Goal: Check status: Check status

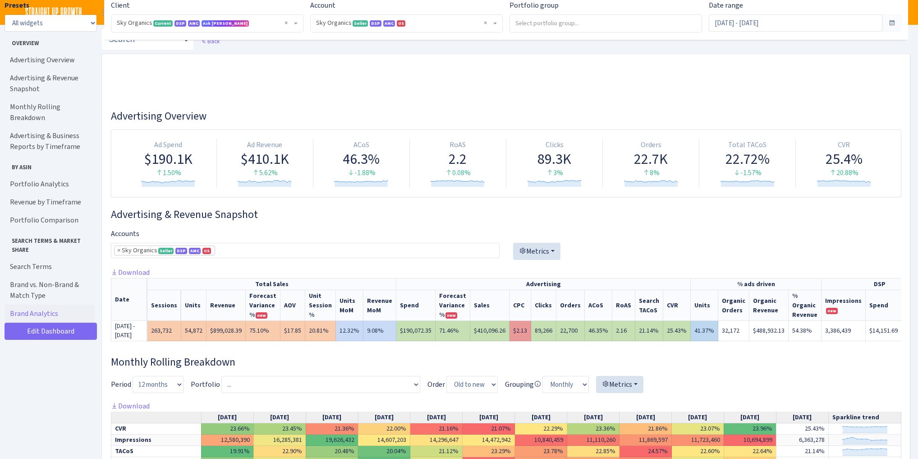
select select "[CREDIT_CARD_NUMBER]"
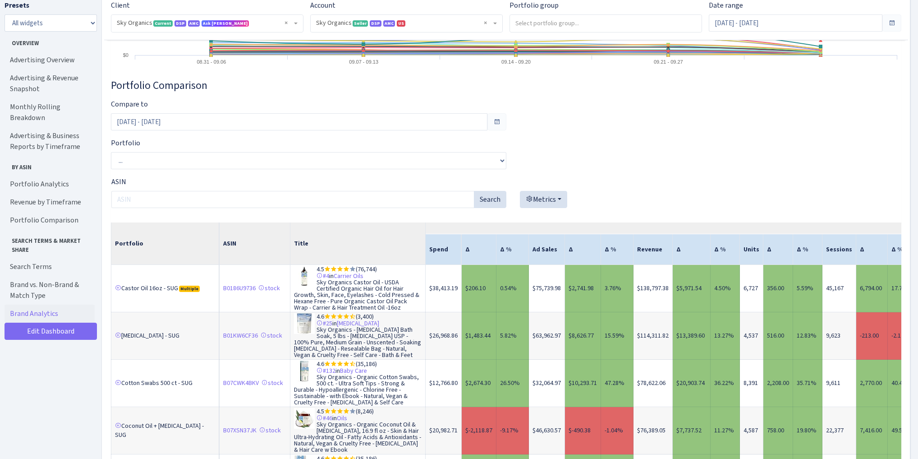
scroll to position [3319, 0]
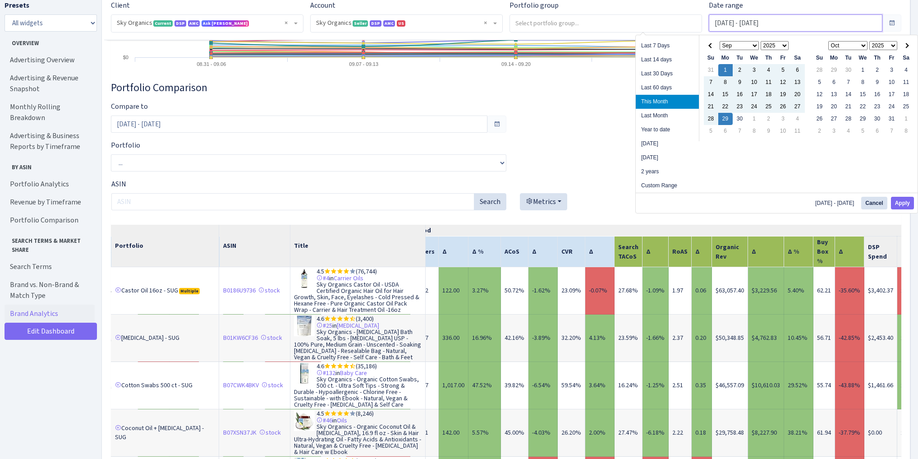
click at [785, 21] on input "Sep 1, 2025 - Sep 29, 2025" at bounding box center [796, 22] width 174 height 17
click at [660, 169] on li "2 years" at bounding box center [667, 172] width 63 height 14
type input "Sep 30, 2023 - Sep 30, 2025"
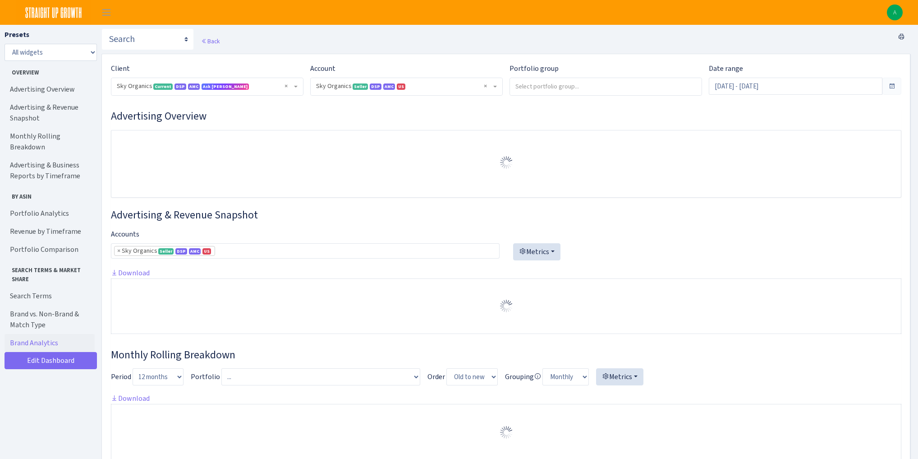
select select "[CREDIT_CARD_NUMBER]"
click at [759, 89] on input "Sep 30, 2023 - Sep 30, 2025" at bounding box center [796, 86] width 174 height 17
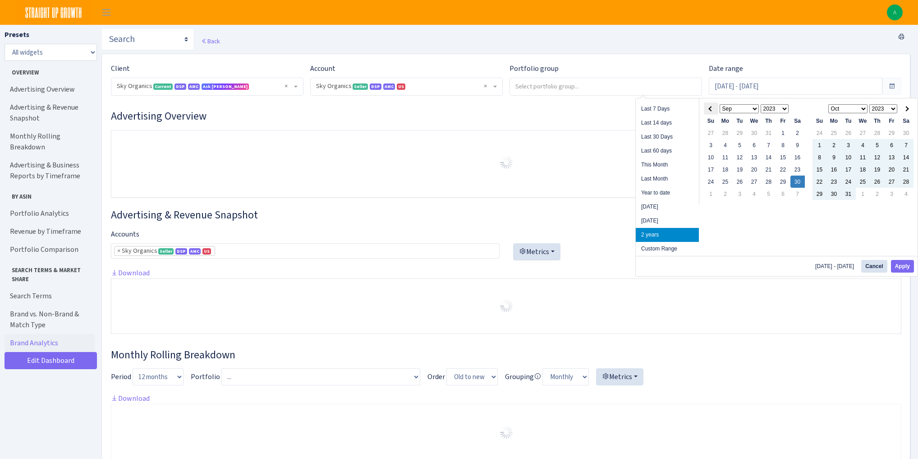
click at [709, 110] on th at bounding box center [711, 108] width 14 height 12
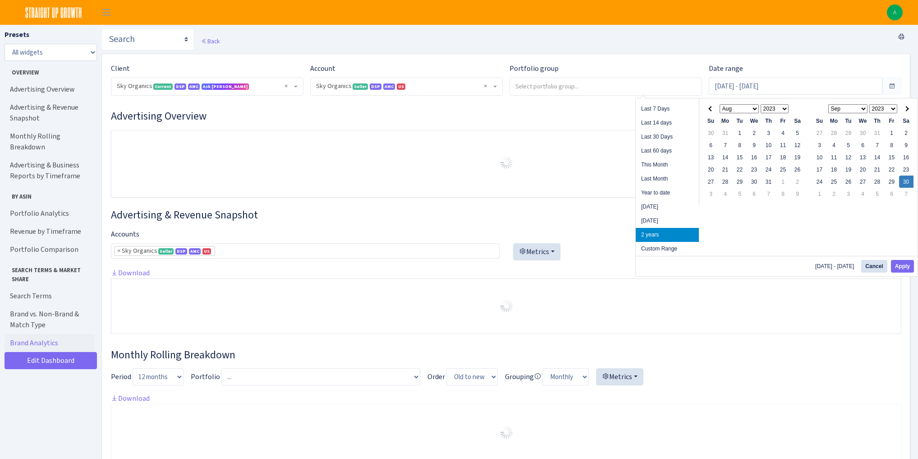
click at [709, 110] on th at bounding box center [711, 108] width 14 height 12
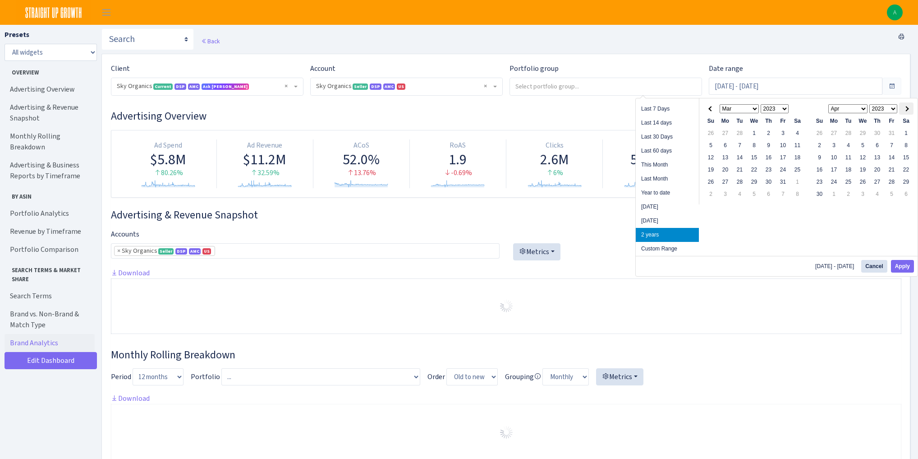
click at [905, 109] on span at bounding box center [906, 108] width 5 height 5
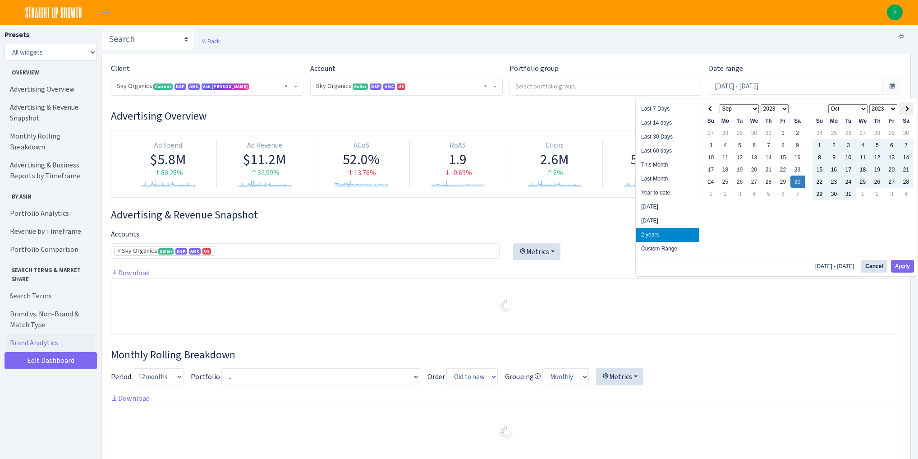
click at [905, 108] on span at bounding box center [906, 108] width 5 height 5
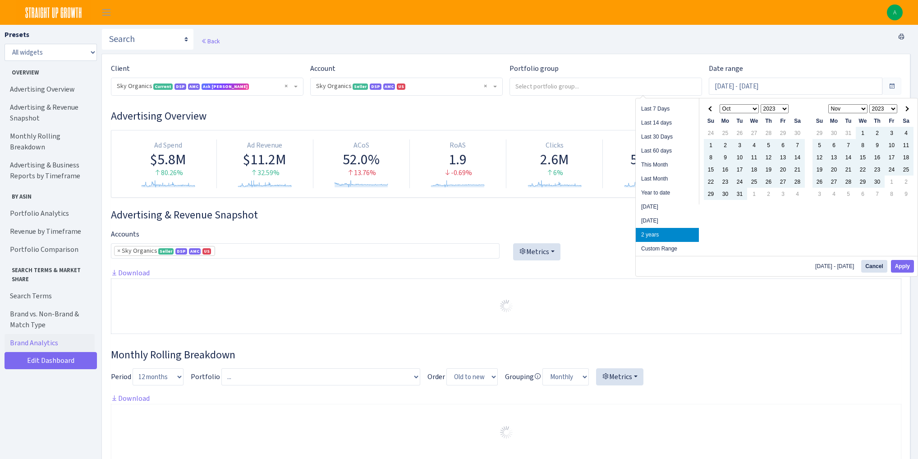
click at [905, 108] on span at bounding box center [906, 108] width 5 height 5
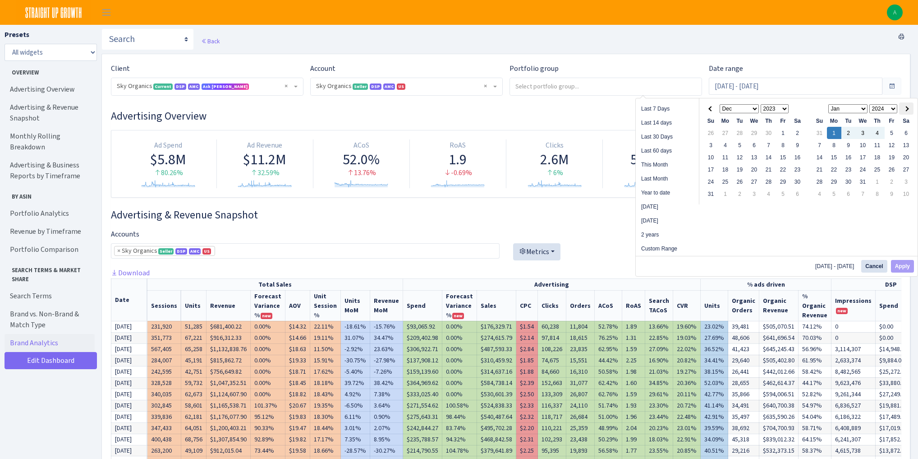
click at [907, 108] on span at bounding box center [906, 108] width 5 height 5
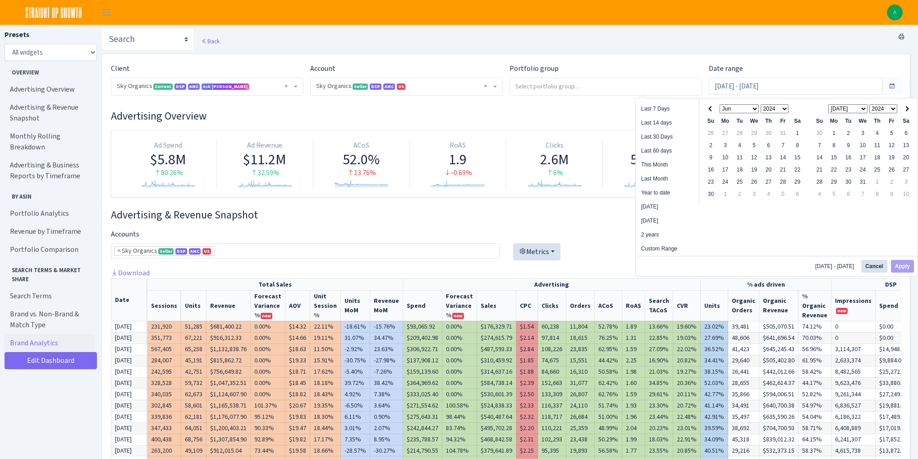
click at [907, 108] on span at bounding box center [906, 108] width 5 height 5
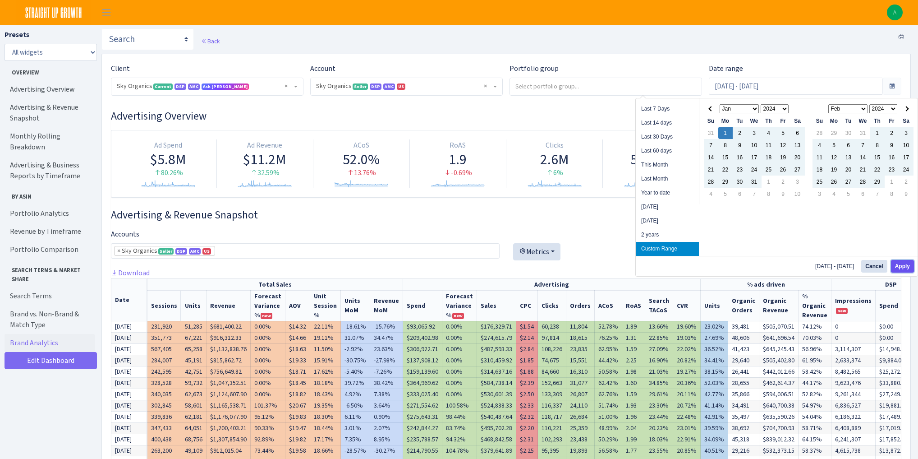
click at [899, 264] on button "Apply" at bounding box center [902, 266] width 23 height 13
type input "Jan 1, 2024 - Aug 31, 2024"
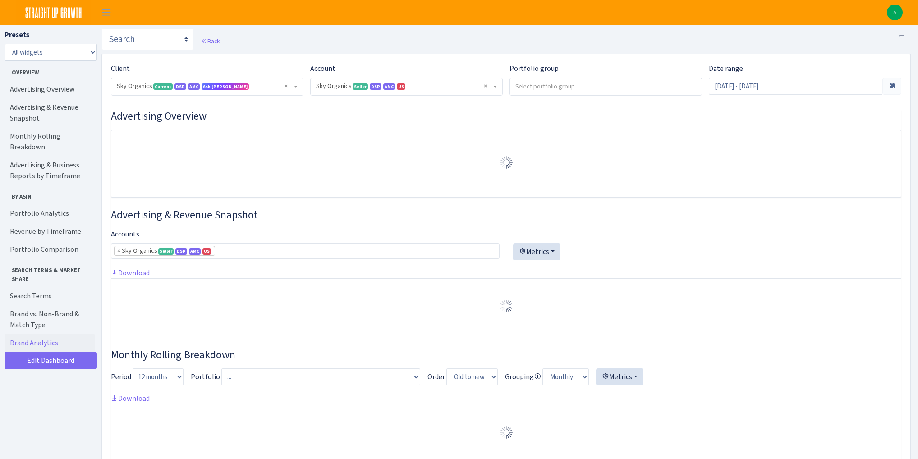
select select "[CREDIT_CARD_NUMBER]"
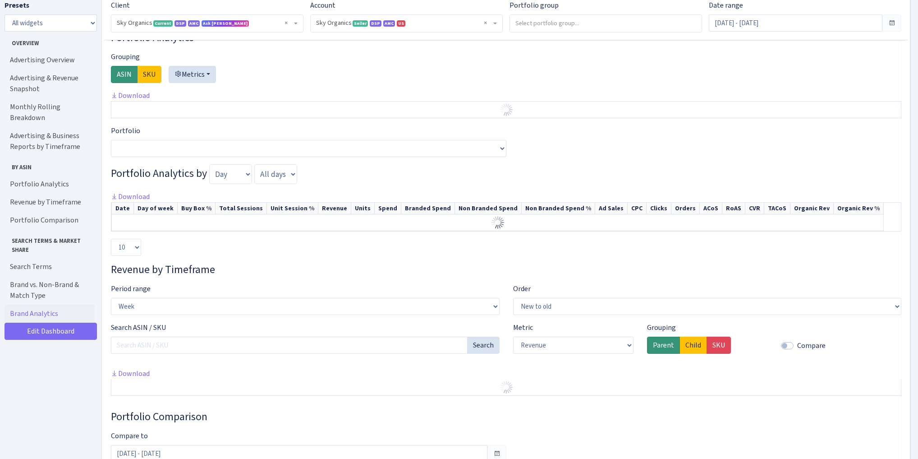
scroll to position [902, 0]
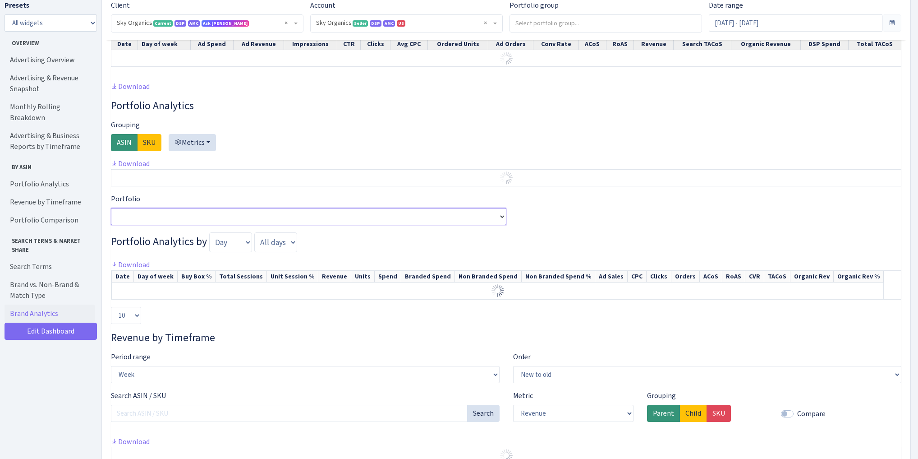
click at [212, 219] on select "Portfolio" at bounding box center [308, 216] width 395 height 17
click at [608, 222] on div "Portfolio Analytics Grouping ASIN SKU Metrics Available TDoS Featured Offer (Bu…" at bounding box center [506, 211] width 790 height 225
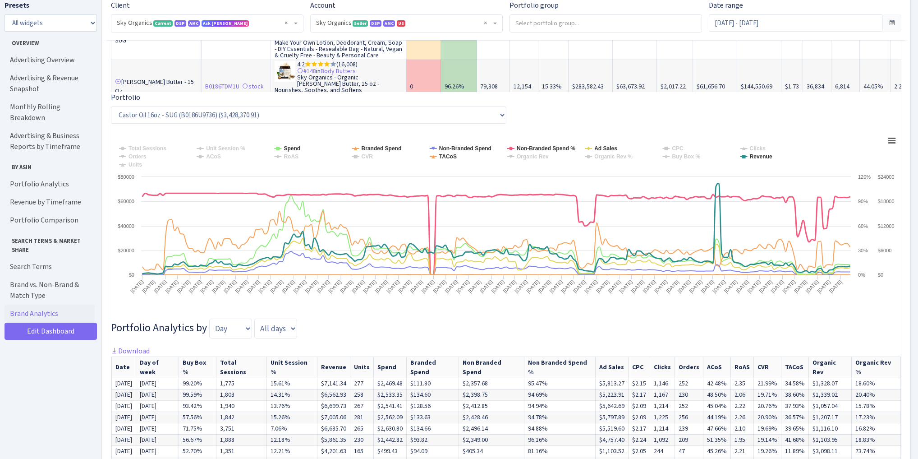
scroll to position [1299, 0]
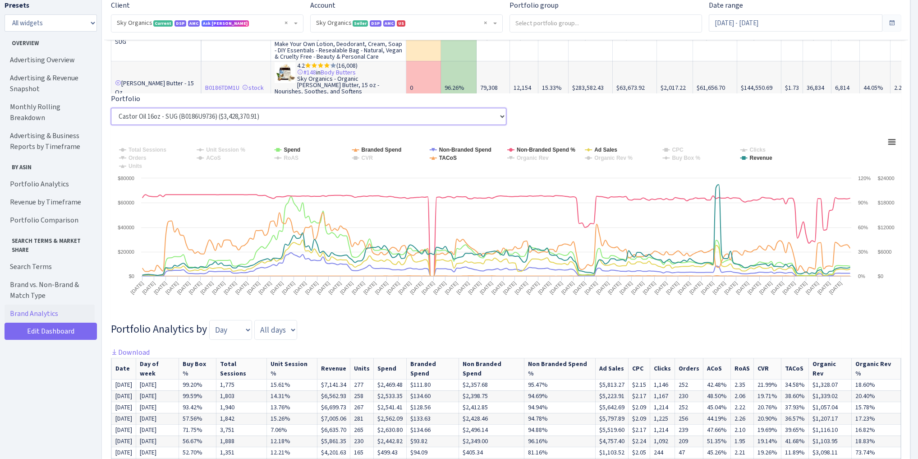
click at [192, 120] on select "Castor Oil 16oz - SUG (B0186U9736) ($3,428,370.91) Castor Oil 8oz - SUG (B09NQL…" at bounding box center [308, 116] width 395 height 17
select select "[MEDICAL_DATA] - SUG^^^^^^B01KW6CF36"
click at [111, 110] on select "Castor Oil 16oz - SUG (B0186U9736) ($3,428,370.91) Castor Oil 8oz - SUG (B09NQL…" at bounding box center [308, 116] width 395 height 17
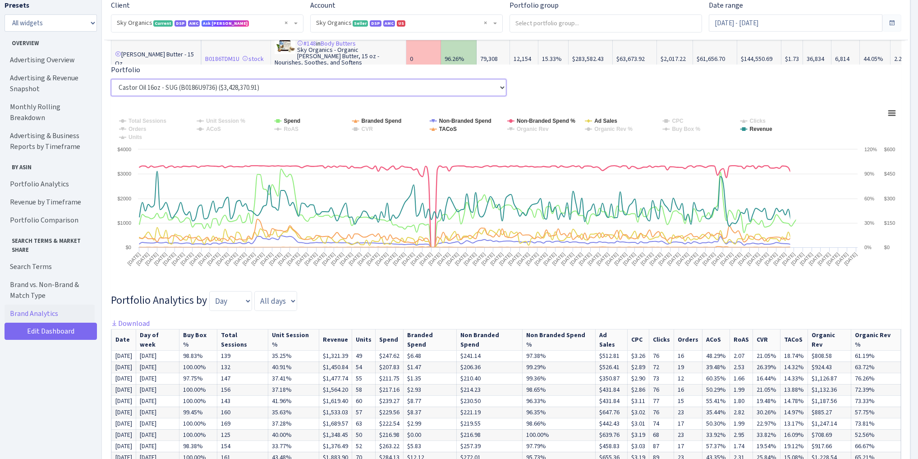
scroll to position [1443, 0]
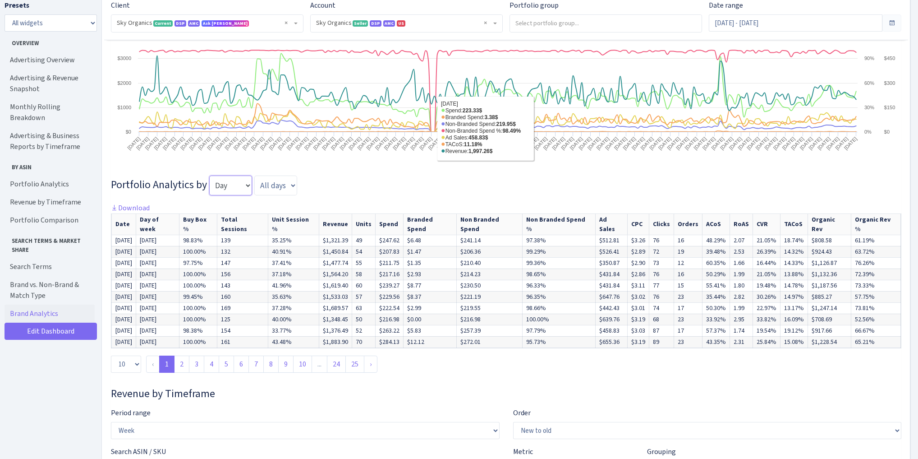
click at [222, 191] on select "Day Week Month Quarter" at bounding box center [230, 185] width 43 height 20
select select "month"
click at [209, 178] on select "Day Week Month Quarter" at bounding box center [230, 185] width 43 height 20
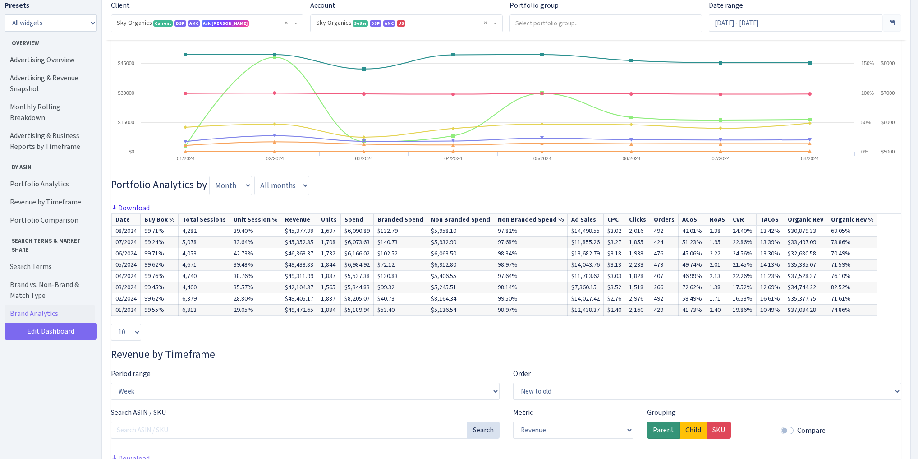
click at [141, 210] on link "Download" at bounding box center [130, 207] width 39 height 9
click at [795, 24] on input "Jan 1, 2024 - Aug 31, 2024" at bounding box center [796, 22] width 174 height 17
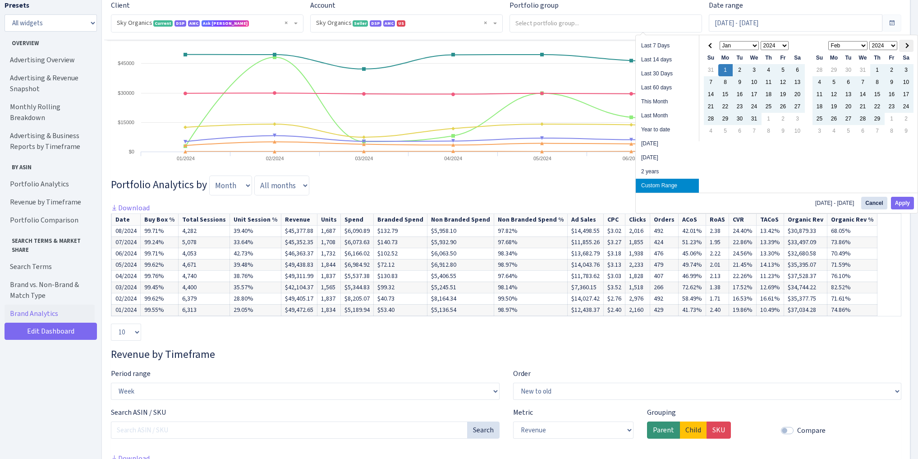
click at [904, 47] on th at bounding box center [906, 46] width 14 height 12
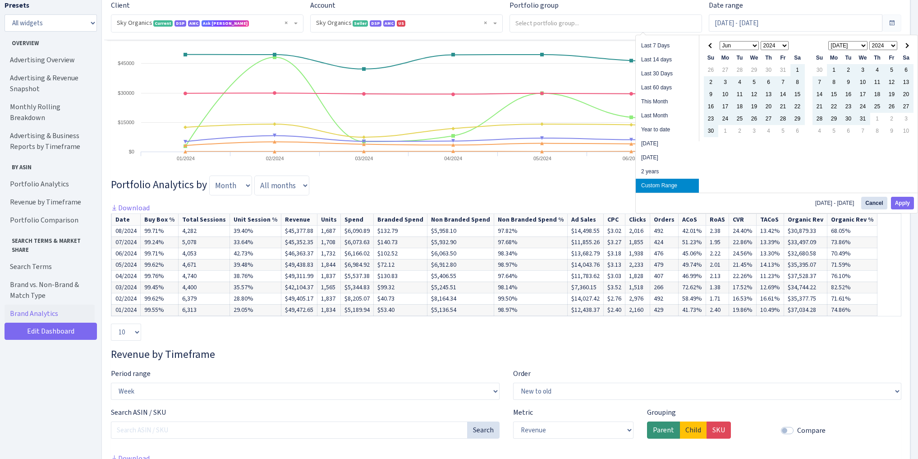
click at [904, 47] on th at bounding box center [906, 46] width 14 height 12
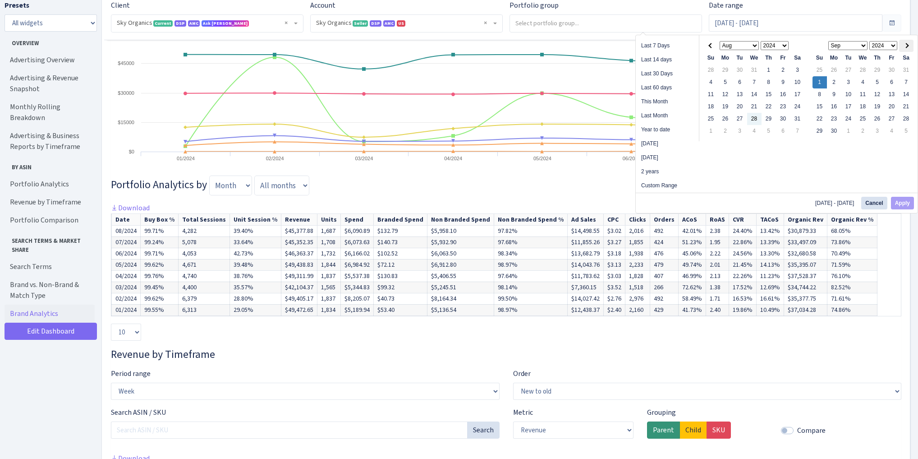
click at [904, 44] on span at bounding box center [906, 45] width 5 height 5
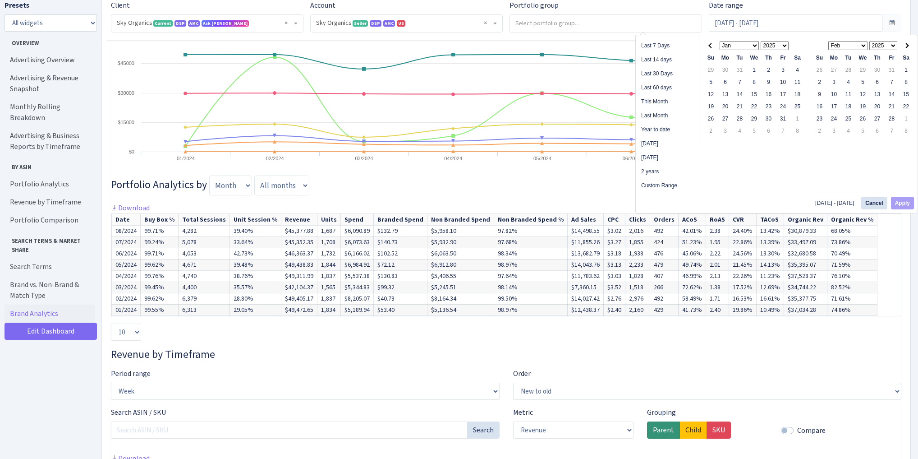
click at [904, 44] on span at bounding box center [906, 45] width 5 height 5
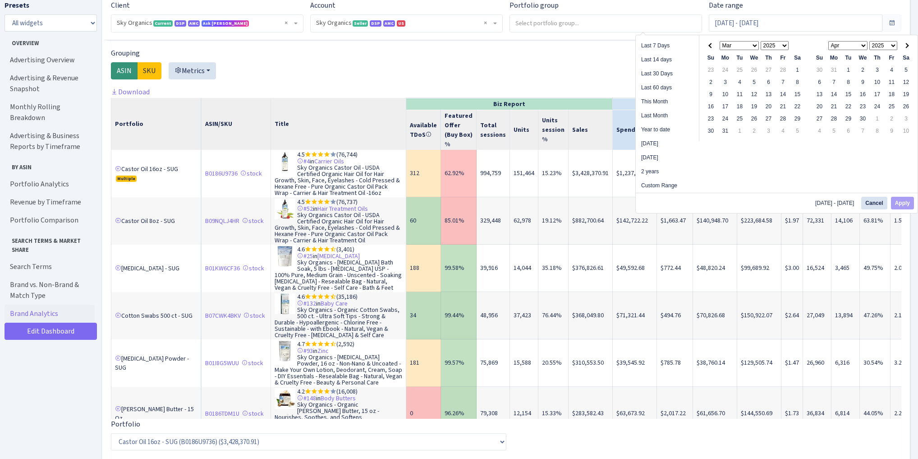
click at [904, 44] on span at bounding box center [906, 45] width 5 height 5
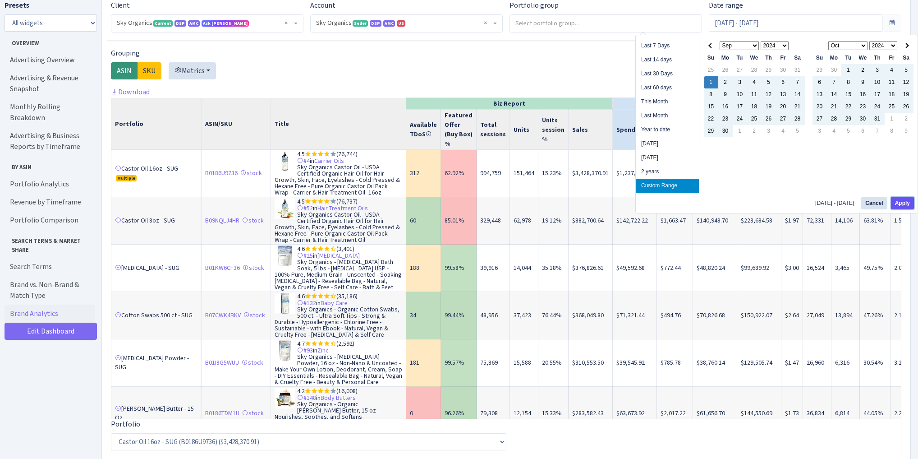
click at [902, 205] on button "Apply" at bounding box center [902, 203] width 23 height 13
type input "Sep 1, 2024 - Aug 31, 2025"
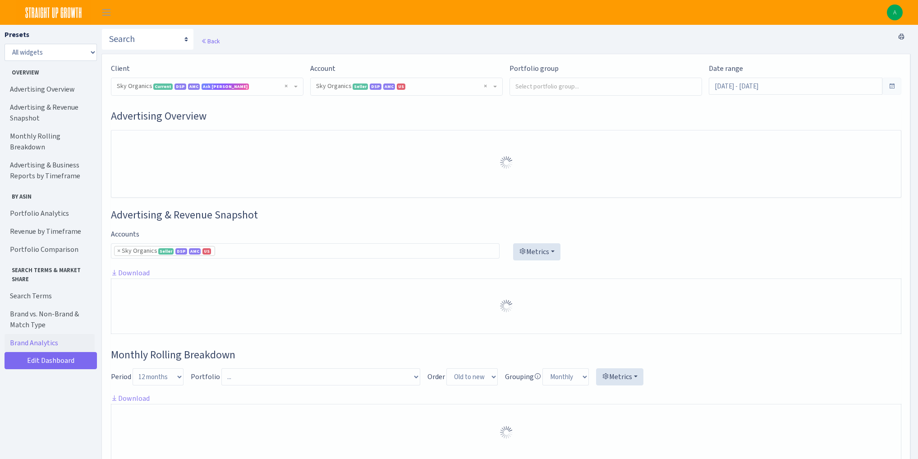
select select "[CREDIT_CARD_NUMBER]"
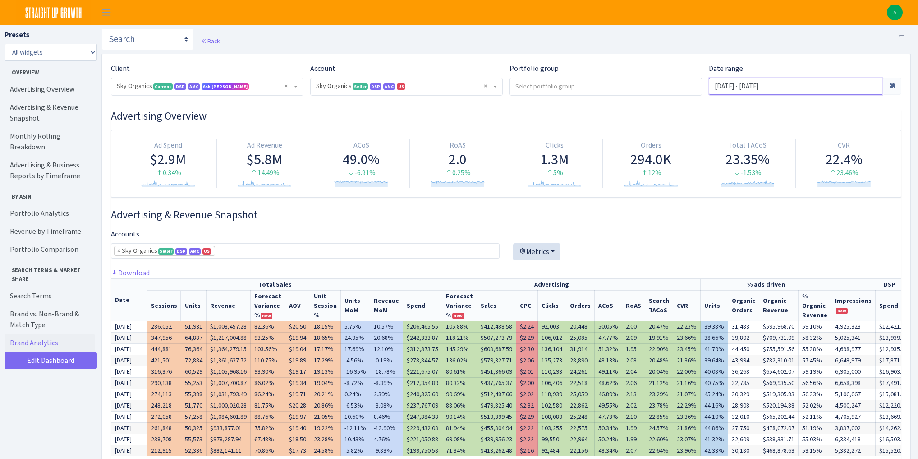
click at [744, 89] on input "[DATE] - [DATE]" at bounding box center [796, 86] width 174 height 17
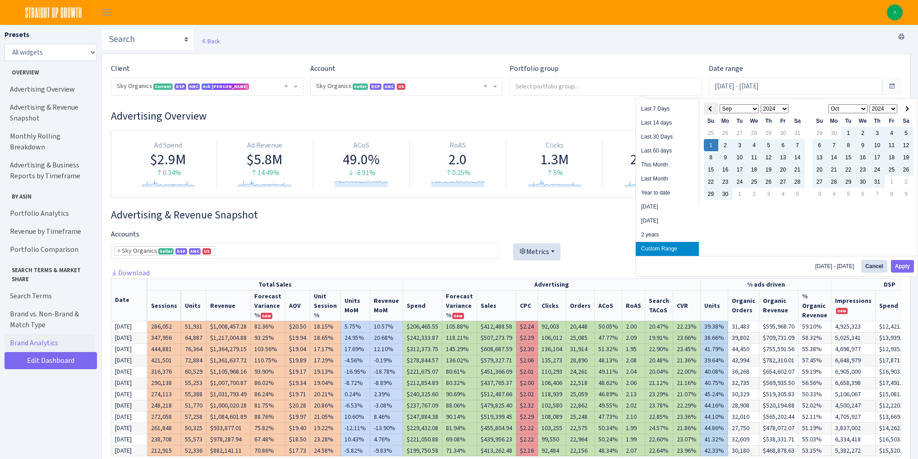
click at [709, 110] on th at bounding box center [711, 108] width 14 height 12
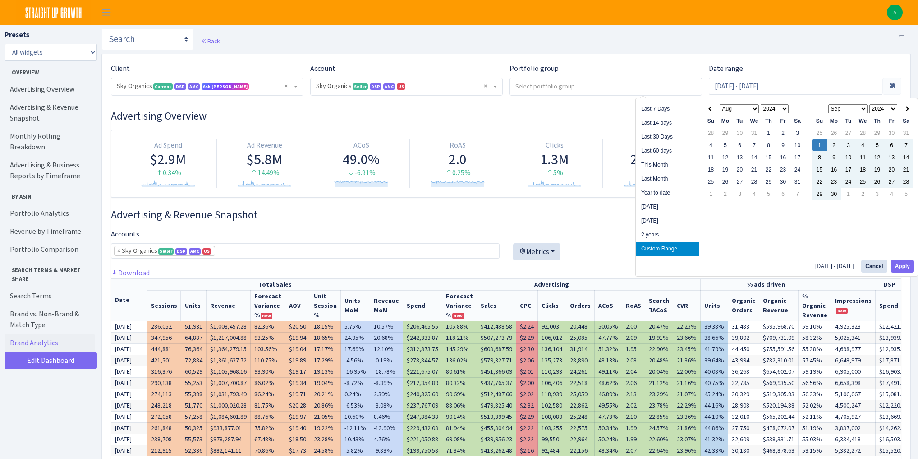
click at [709, 110] on th at bounding box center [711, 108] width 14 height 12
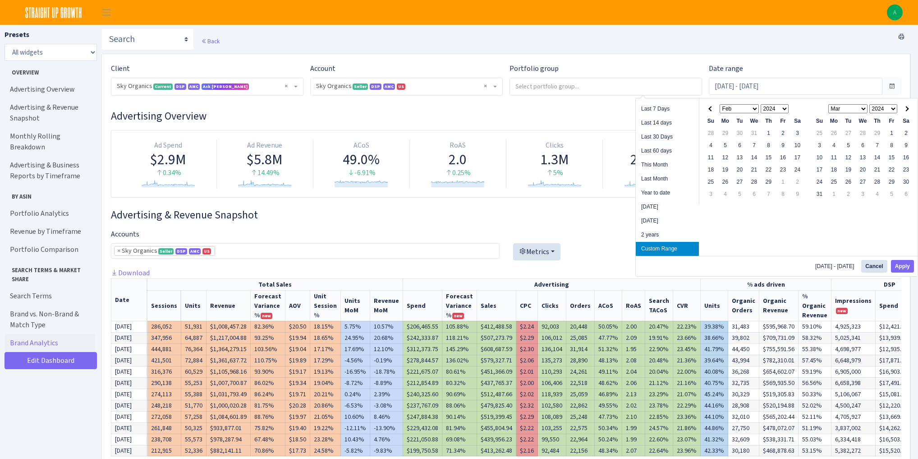
click at [709, 110] on th at bounding box center [711, 108] width 14 height 12
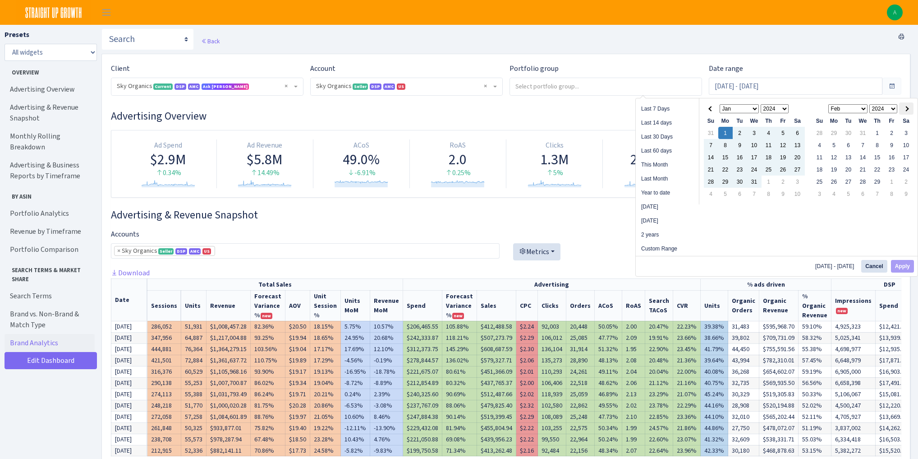
click at [905, 109] on span at bounding box center [906, 108] width 5 height 5
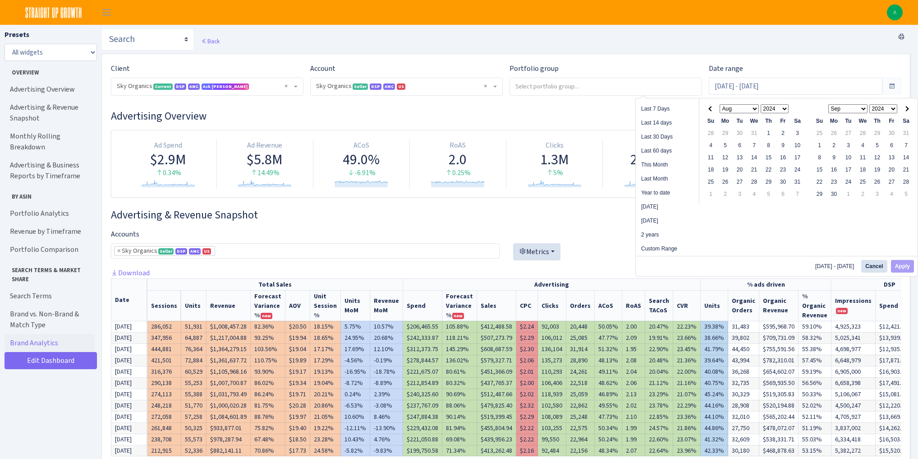
click at [905, 109] on span at bounding box center [906, 108] width 5 height 5
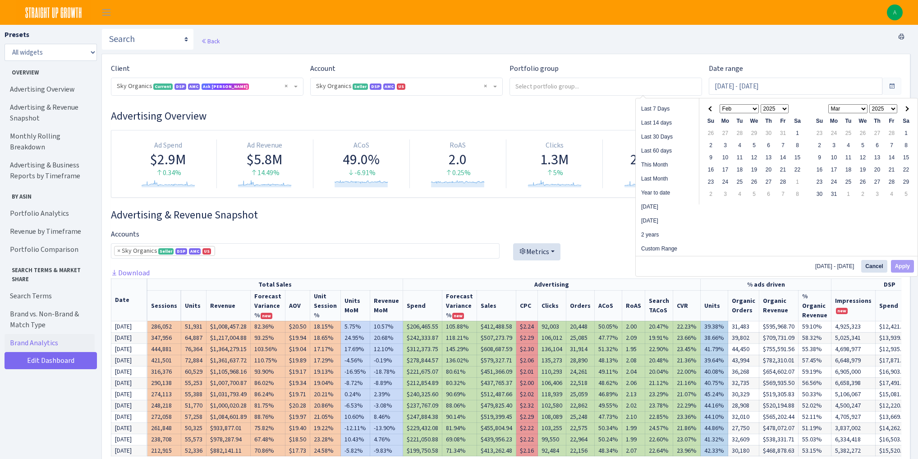
click at [905, 109] on span at bounding box center [906, 108] width 5 height 5
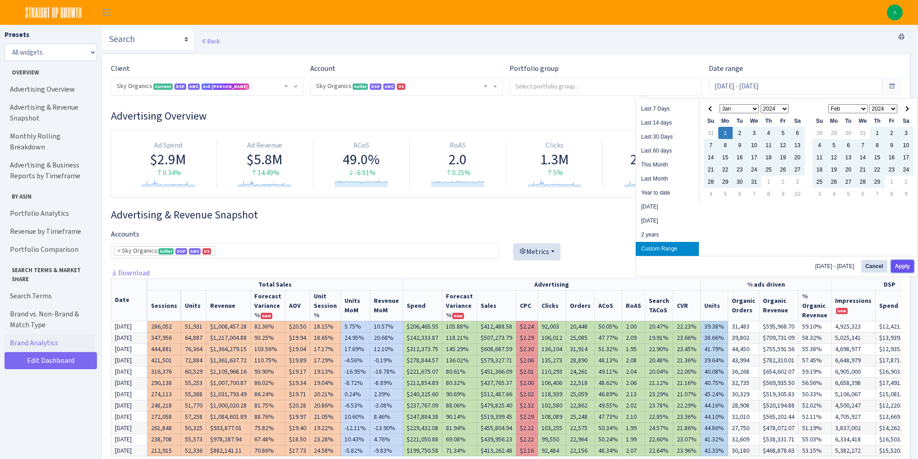
click at [900, 265] on button "Apply" at bounding box center [902, 266] width 23 height 13
type input "[DATE] - [DATE]"
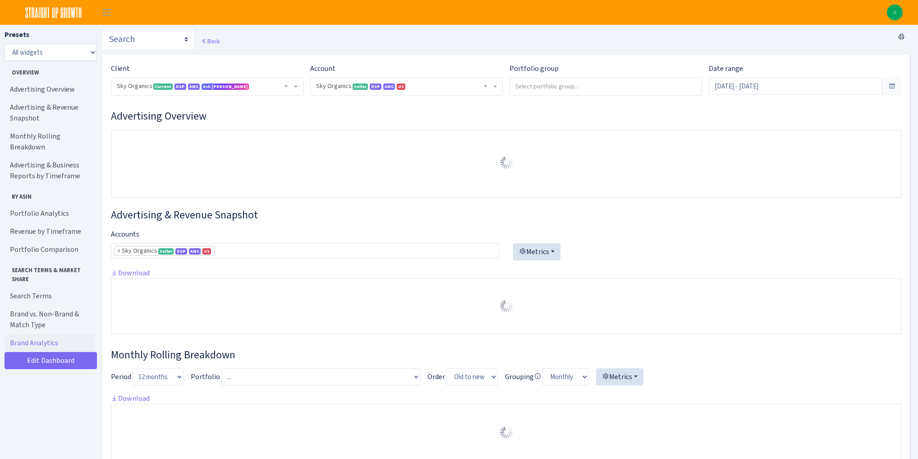
select select "[CREDIT_CARD_NUMBER]"
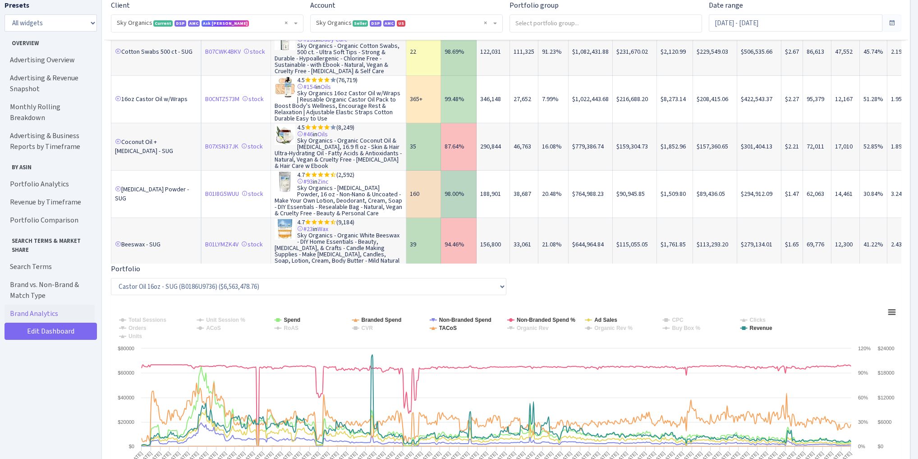
scroll to position [1804, 0]
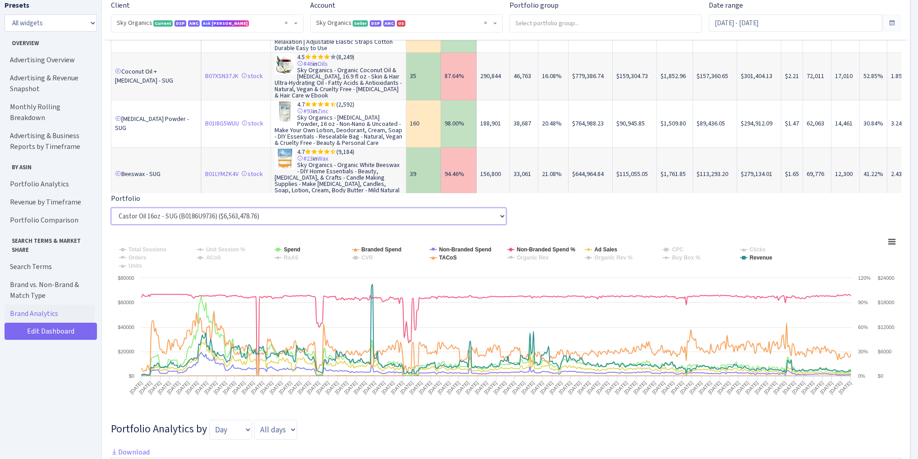
click at [143, 218] on select "Castor Oil 16oz - SUG (B0186U9736) ($6,563,478.76) Castor Oil 8oz - SUG (B09NQL…" at bounding box center [308, 215] width 395 height 17
select select "[MEDICAL_DATA] - SUG^^^^^^B01KW6CF36"
click at [111, 207] on select "Castor Oil 16oz - SUG (B0186U9736) ($6,563,478.76) Castor Oil 8oz - SUG (B09NQL…" at bounding box center [308, 215] width 395 height 17
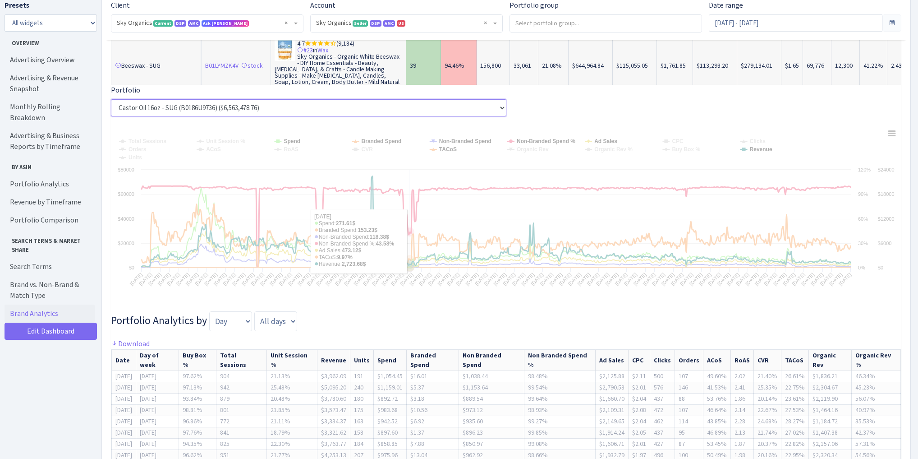
scroll to position [1984, 0]
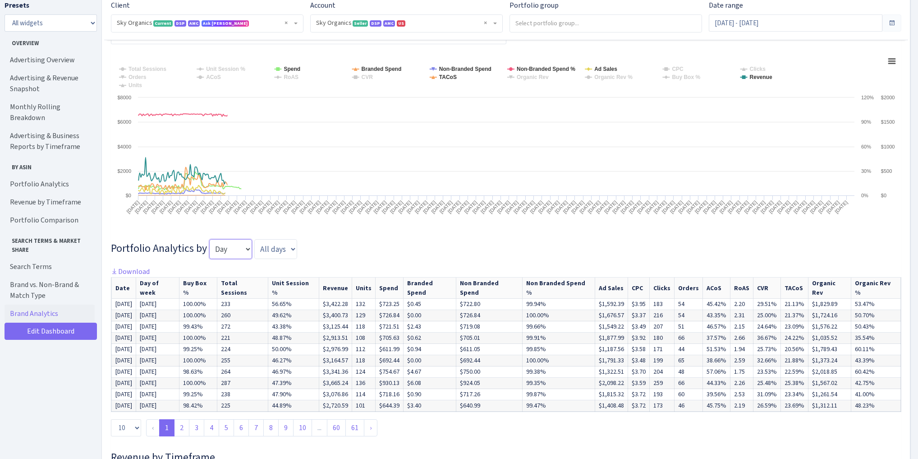
click at [231, 255] on select "Day Week Month Quarter" at bounding box center [230, 249] width 43 height 20
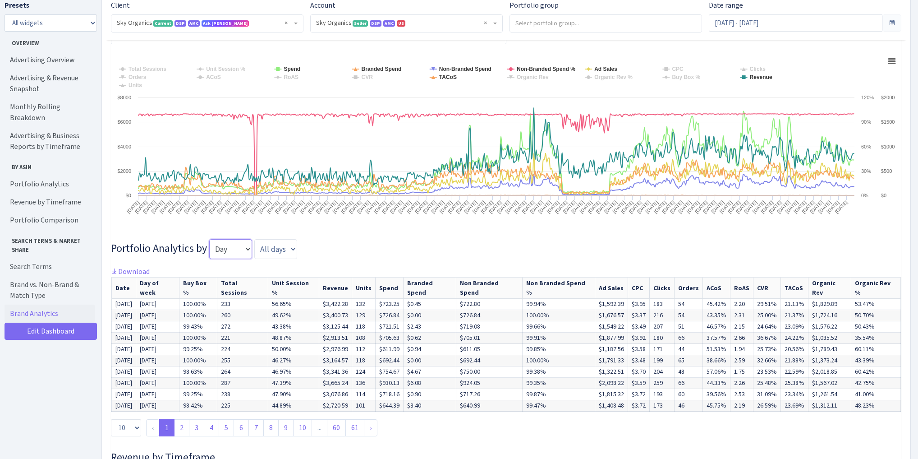
select select "month"
click at [209, 239] on select "Day Week Month Quarter" at bounding box center [230, 249] width 43 height 20
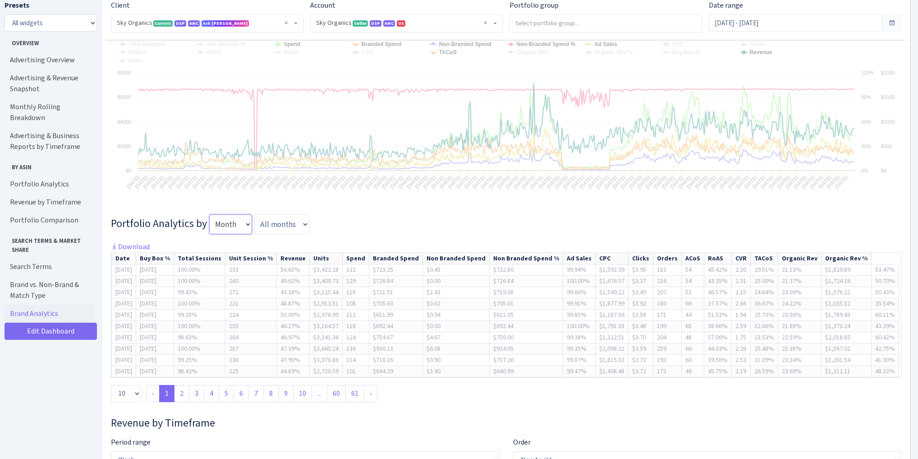
scroll to position [2020, 0]
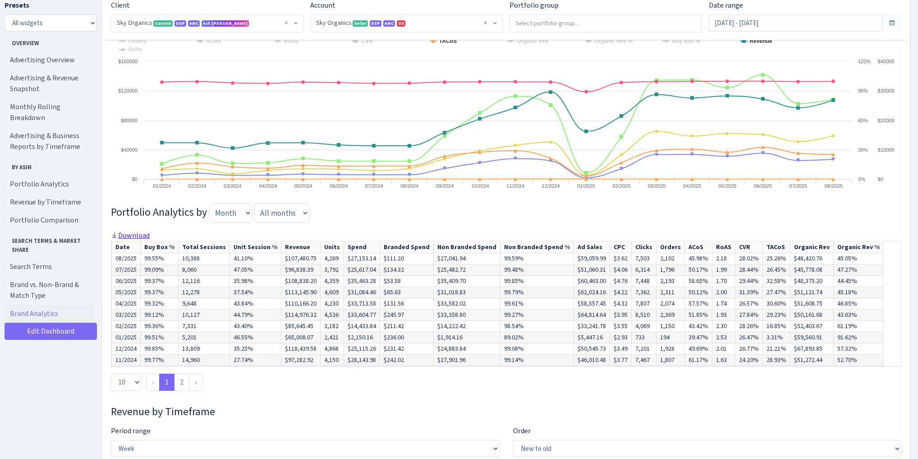
click at [132, 231] on link "Download" at bounding box center [130, 234] width 39 height 9
